Goal: Transaction & Acquisition: Subscribe to service/newsletter

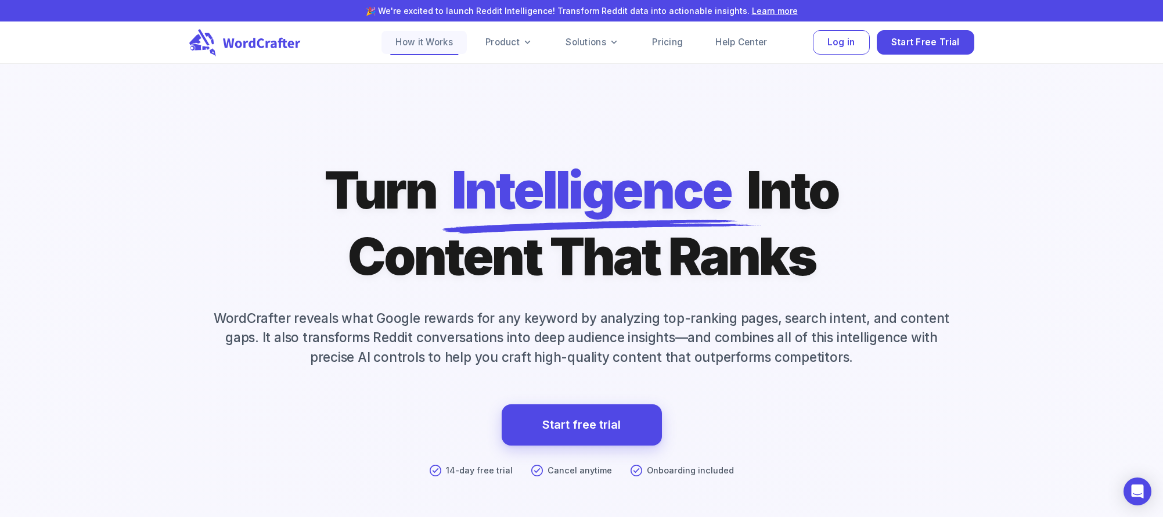
click at [439, 42] on link "How it Works" at bounding box center [423, 42] width 85 height 23
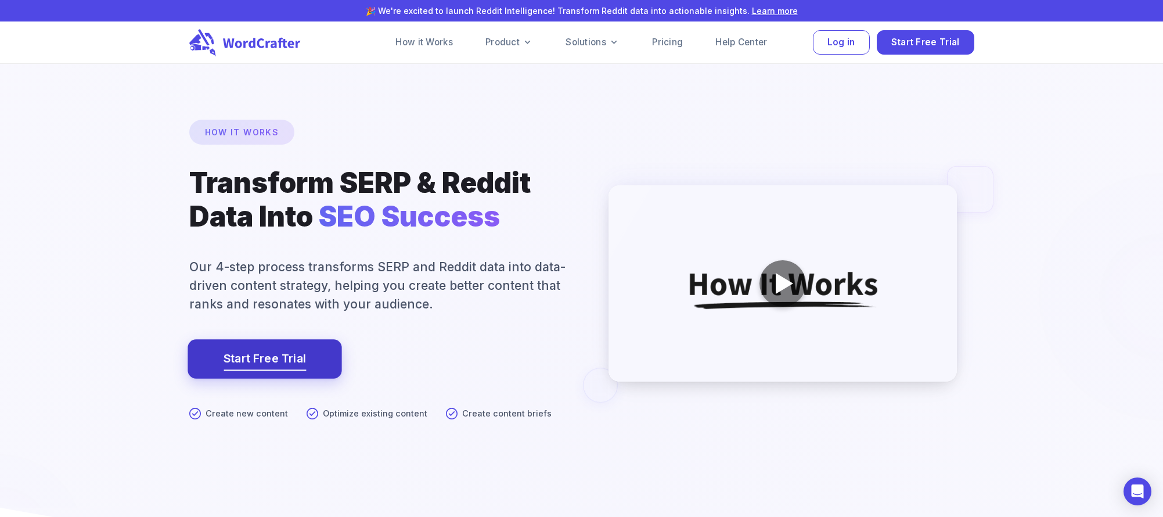
click at [287, 359] on link "Start Free Trial" at bounding box center [265, 359] width 82 height 20
